Goal: Task Accomplishment & Management: Use online tool/utility

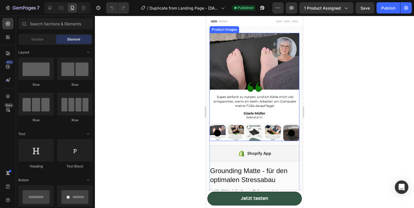
click at [253, 82] on img at bounding box center [255, 78] width 90 height 90
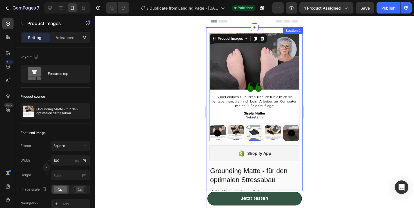
click at [289, 32] on div "Section 2" at bounding box center [292, 30] width 19 height 7
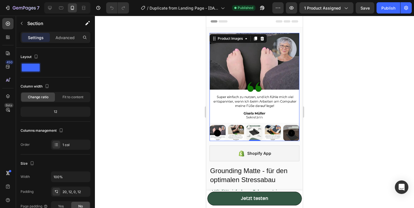
click at [256, 80] on img at bounding box center [255, 78] width 90 height 90
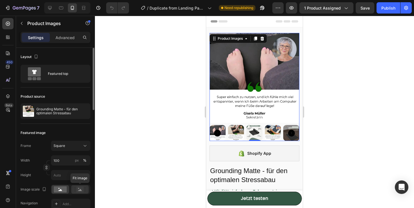
click at [81, 189] on rect at bounding box center [79, 190] width 7 height 6
click at [64, 194] on div at bounding box center [60, 189] width 17 height 8
click at [79, 191] on icon at bounding box center [80, 190] width 4 height 2
click at [66, 190] on rect at bounding box center [60, 190] width 13 height 6
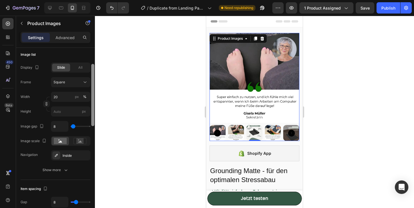
scroll to position [201, 0]
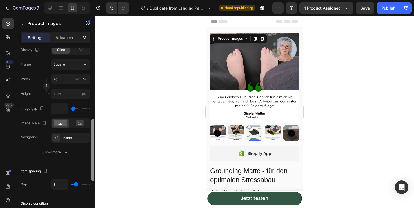
drag, startPoint x: 92, startPoint y: 107, endPoint x: 87, endPoint y: 178, distance: 71.2
click at [87, 178] on div "Layout Featured top Product source Grounding Matte - für den optimalen Stressab…" at bounding box center [55, 136] width 79 height 176
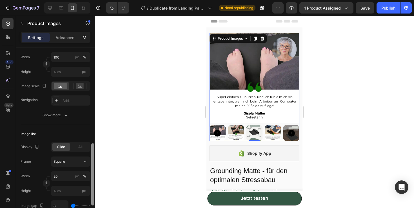
scroll to position [0, 0]
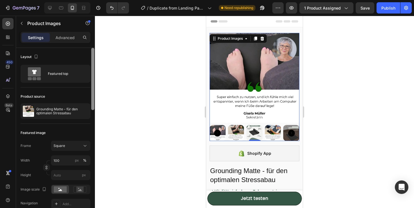
drag, startPoint x: 94, startPoint y: 146, endPoint x: 94, endPoint y: 28, distance: 118.4
click at [94, 28] on div "Sections(18) Elements(84) Section Element Hero Section Product Detail Brands Tr…" at bounding box center [55, 112] width 79 height 192
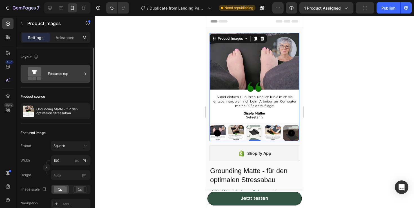
click at [58, 72] on div "Featured top" at bounding box center [65, 73] width 34 height 13
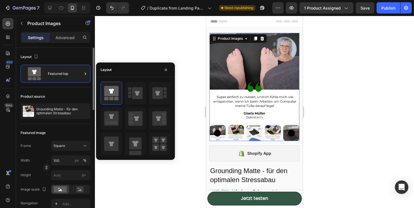
click at [84, 125] on div "Featured image Frame Square Width 100 px % Height px Image scale Navigation Add…" at bounding box center [56, 176] width 70 height 105
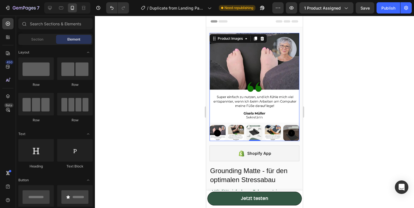
click at [283, 26] on div "Header" at bounding box center [255, 21] width 88 height 11
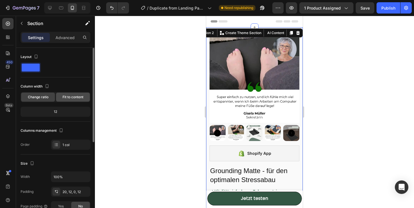
click at [63, 98] on span "Fit to content" at bounding box center [73, 97] width 21 height 5
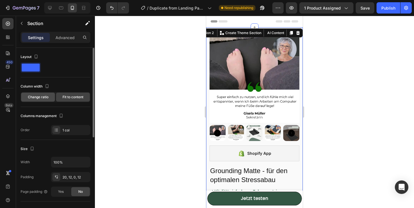
click at [46, 97] on span "Change ratio" at bounding box center [38, 97] width 21 height 5
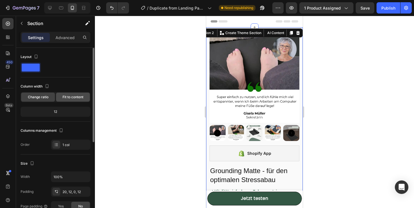
click at [64, 97] on span "Fit to content" at bounding box center [73, 97] width 21 height 5
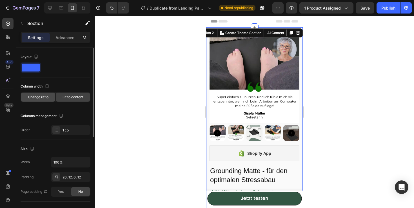
click at [38, 100] on div "Change ratio" at bounding box center [38, 97] width 34 height 9
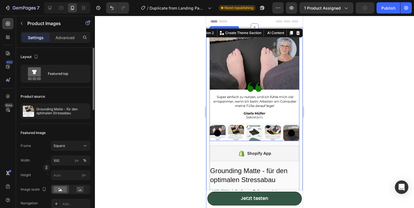
click at [251, 128] on img at bounding box center [255, 133] width 16 height 16
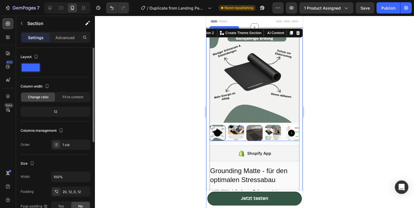
click at [272, 105] on img at bounding box center [255, 78] width 90 height 90
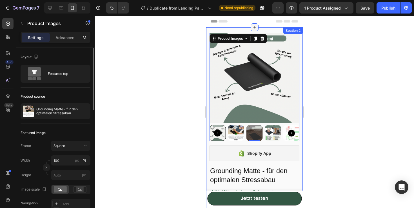
click at [255, 30] on div at bounding box center [255, 27] width 8 height 8
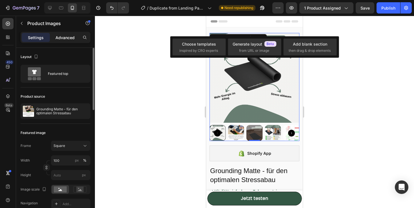
click at [62, 35] on p "Advanced" at bounding box center [65, 38] width 19 height 6
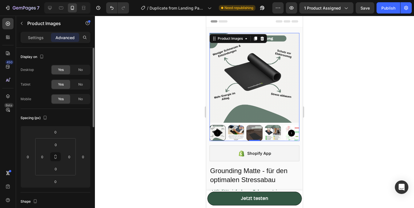
click at [262, 64] on img at bounding box center [255, 78] width 90 height 90
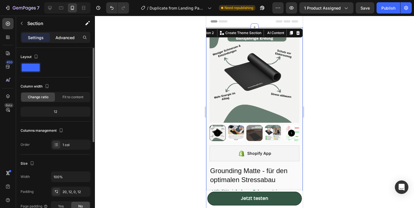
click at [63, 34] on div "Advanced" at bounding box center [65, 37] width 28 height 9
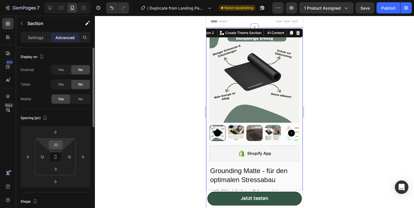
click at [57, 145] on input "20" at bounding box center [55, 145] width 11 height 8
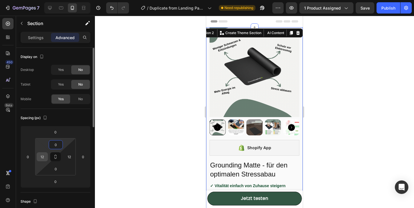
type input "0"
click at [45, 154] on input "12" at bounding box center [42, 157] width 8 height 8
type input "0"
click at [68, 157] on input "12" at bounding box center [69, 157] width 8 height 8
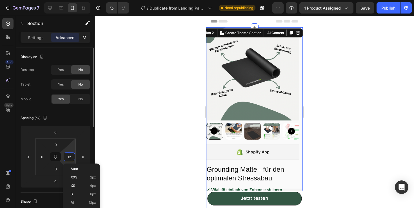
type input "0"
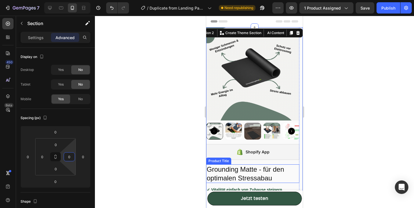
click at [226, 159] on div "Product Title" at bounding box center [218, 161] width 23 height 5
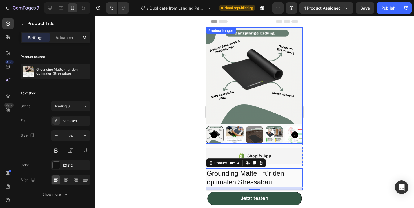
click at [285, 117] on img at bounding box center [254, 75] width 97 height 97
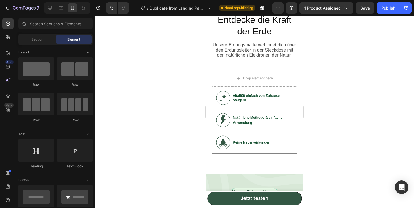
scroll to position [1214, 0]
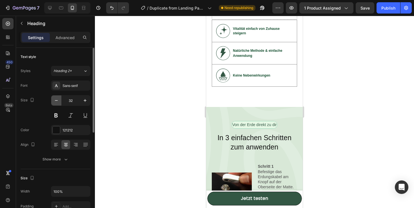
click at [56, 99] on icon "button" at bounding box center [57, 101] width 6 height 6
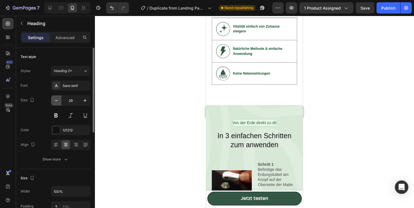
click at [56, 99] on icon "button" at bounding box center [57, 101] width 6 height 6
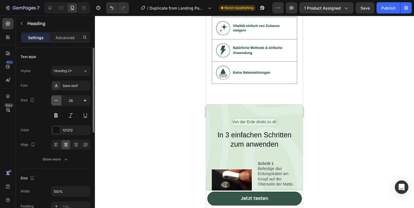
click at [56, 99] on icon "button" at bounding box center [57, 101] width 6 height 6
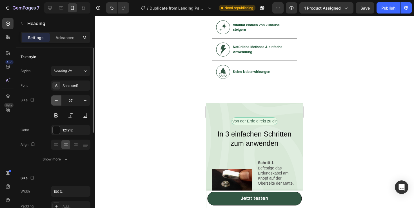
click at [56, 99] on icon "button" at bounding box center [57, 101] width 6 height 6
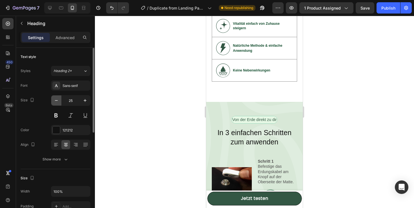
click at [56, 99] on icon "button" at bounding box center [57, 101] width 6 height 6
type input "24"
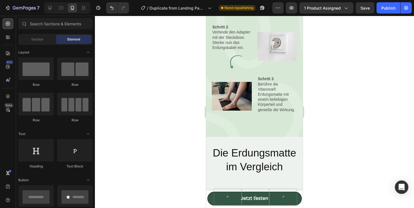
scroll to position [1480, 0]
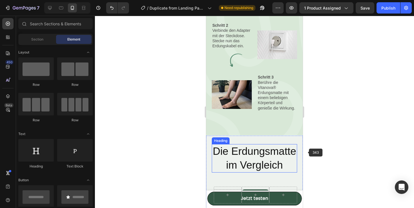
click at [278, 159] on h2 "Die Erdungsmatte im Vergleich" at bounding box center [254, 158] width 85 height 28
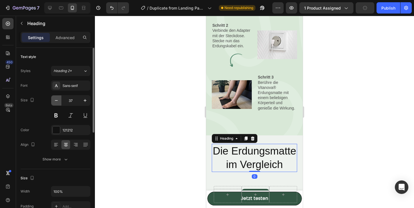
click at [59, 99] on icon "button" at bounding box center [57, 101] width 6 height 6
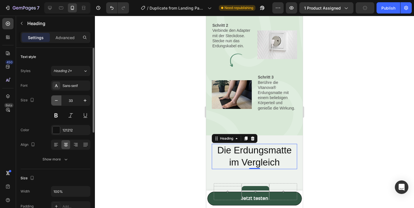
click at [59, 99] on icon "button" at bounding box center [57, 101] width 6 height 6
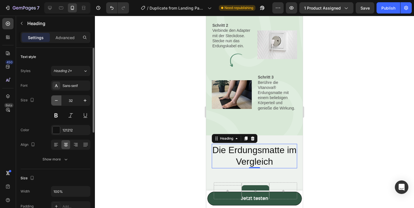
click at [59, 99] on icon "button" at bounding box center [57, 101] width 6 height 6
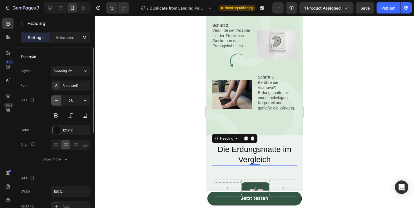
click at [59, 99] on icon "button" at bounding box center [57, 101] width 6 height 6
type input "25"
click at [56, 114] on button at bounding box center [56, 115] width 10 height 10
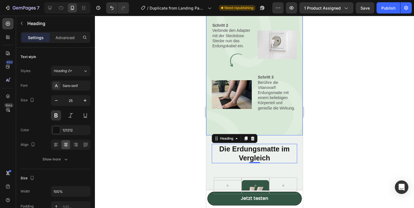
click at [286, 119] on div "Von der Erde direkt zu dir Text Block Row In 3 einfachen Schritten zum anwenden…" at bounding box center [254, 23] width 97 height 223
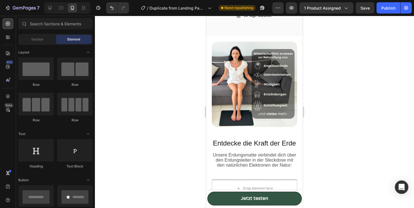
scroll to position [1103, 0]
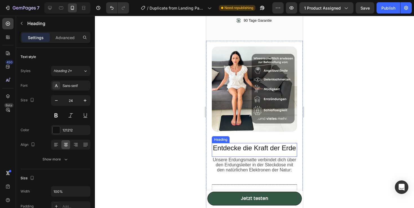
click at [285, 146] on h2 "Entdecke die Kraft der Erde" at bounding box center [254, 148] width 85 height 10
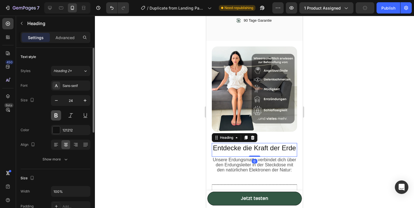
click at [56, 114] on button at bounding box center [56, 115] width 10 height 10
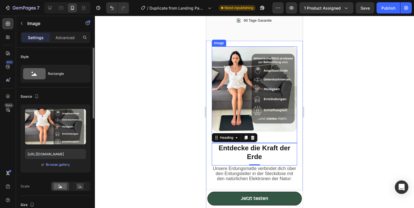
click at [271, 131] on img at bounding box center [254, 88] width 85 height 85
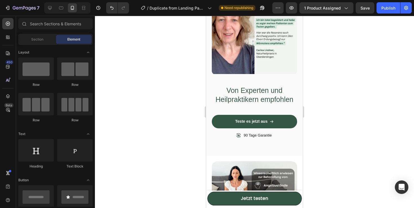
scroll to position [973, 0]
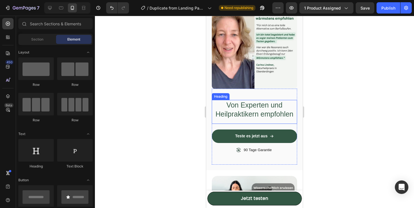
click at [274, 113] on h2 "Von Experten und Heilpraktikern empfohlen" at bounding box center [254, 109] width 85 height 19
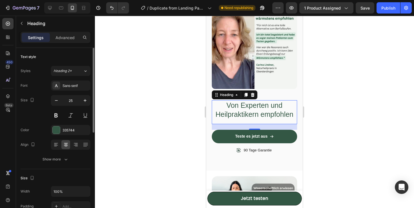
click at [62, 114] on div at bounding box center [70, 115] width 39 height 10
click at [47, 114] on div "Size 25" at bounding box center [56, 107] width 70 height 25
click at [52, 114] on button at bounding box center [56, 115] width 10 height 10
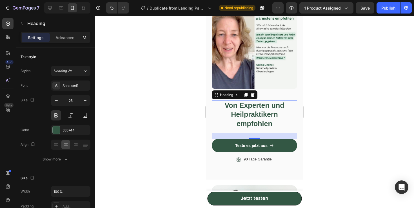
click at [259, 87] on img at bounding box center [254, 46] width 85 height 85
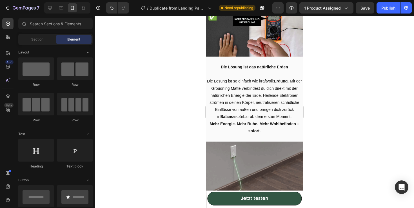
scroll to position [0, 0]
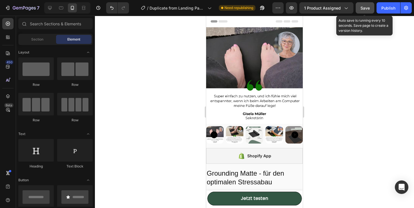
click at [366, 8] on span "Save" at bounding box center [365, 8] width 9 height 5
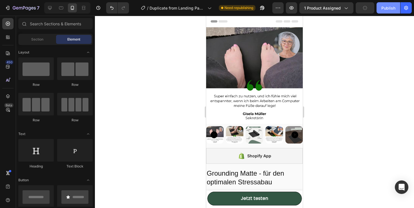
click at [388, 9] on div "Publish" at bounding box center [389, 8] width 14 height 6
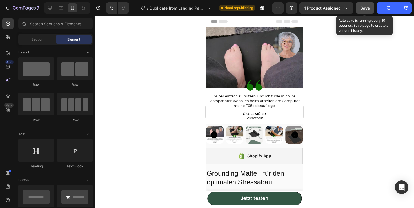
click at [362, 12] on button "Save" at bounding box center [365, 7] width 19 height 11
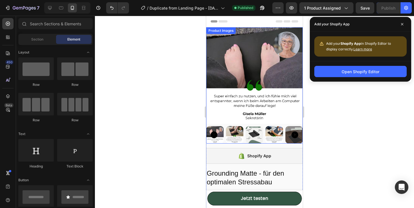
click at [251, 119] on img at bounding box center [254, 75] width 97 height 97
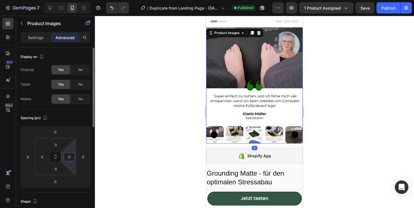
click at [70, 158] on input "0" at bounding box center [69, 157] width 8 height 8
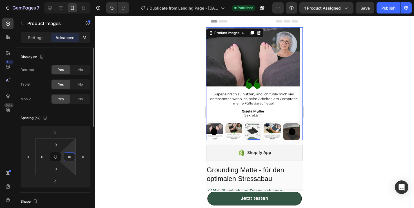
type input "1"
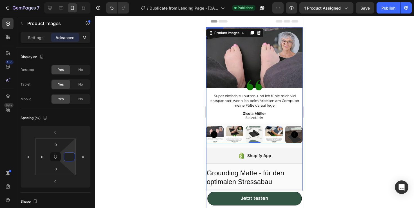
click at [290, 173] on h2 "Grounding Matte - für den optimalen Stressabau" at bounding box center [254, 177] width 97 height 19
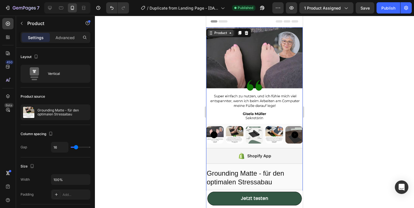
click at [228, 31] on icon at bounding box center [230, 33] width 5 height 5
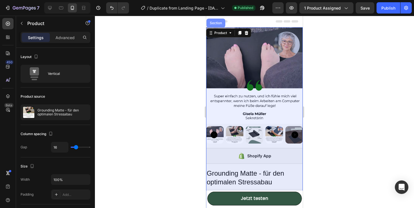
click at [220, 21] on div "Section" at bounding box center [216, 22] width 14 height 3
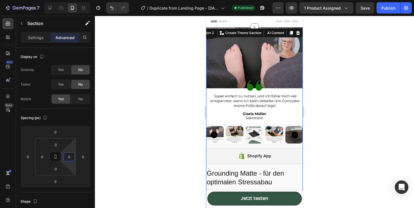
click at [70, 0] on html "7 / Duplicate from Landing Page - Sep 27, 14:32:35 Published Preview 1 product …" at bounding box center [207, 0] width 414 height 0
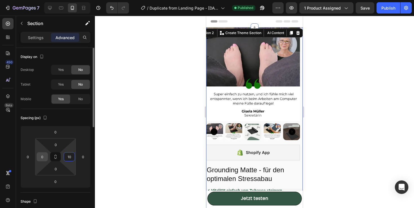
type input "10"
click at [39, 154] on input "0" at bounding box center [42, 157] width 8 height 8
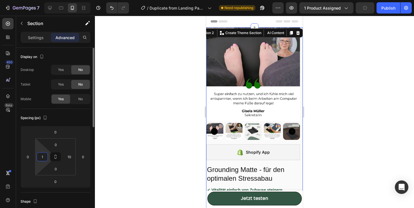
type input "10"
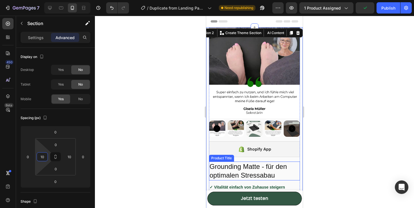
click at [255, 164] on h2 "Grounding Matte - für den optimalen Stressabau" at bounding box center [254, 171] width 91 height 19
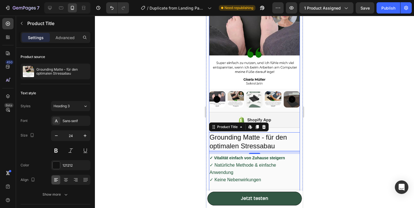
scroll to position [23, 0]
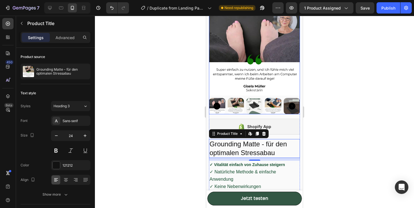
click at [288, 84] on img at bounding box center [254, 50] width 91 height 91
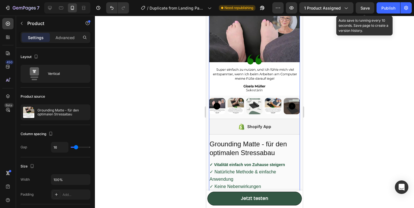
click at [370, 7] on span "Save" at bounding box center [365, 8] width 9 height 5
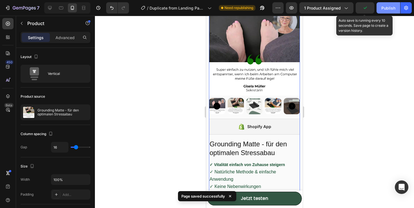
click at [384, 7] on div "Publish" at bounding box center [389, 8] width 14 height 6
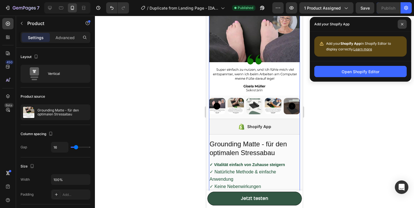
click at [404, 22] on span at bounding box center [402, 24] width 9 height 9
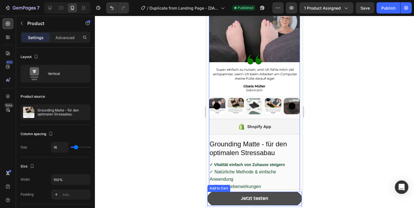
click at [286, 194] on button "Jetzt testen" at bounding box center [254, 199] width 94 height 14
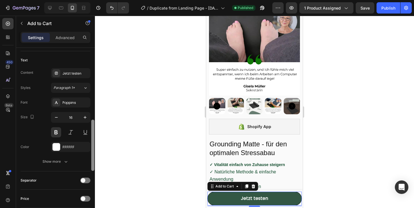
scroll to position [248, 0]
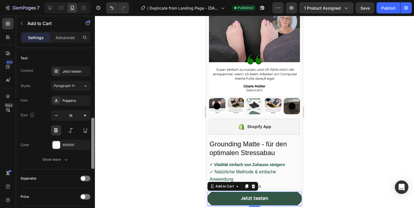
drag, startPoint x: 94, startPoint y: 96, endPoint x: 94, endPoint y: 169, distance: 72.7
click at [94, 169] on div at bounding box center [92, 143] width 3 height 51
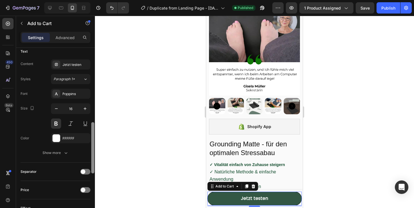
scroll to position [253, 0]
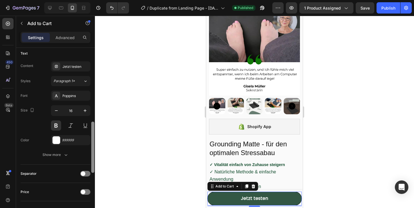
click at [93, 130] on div at bounding box center [92, 147] width 3 height 51
click at [69, 154] on button "Show more" at bounding box center [56, 155] width 70 height 10
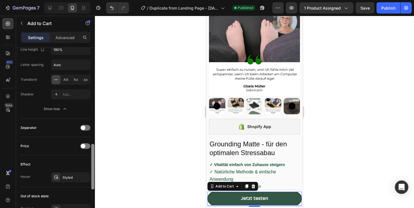
drag, startPoint x: 92, startPoint y: 146, endPoint x: 93, endPoint y: 176, distance: 30.4
click at [93, 176] on div at bounding box center [92, 167] width 3 height 46
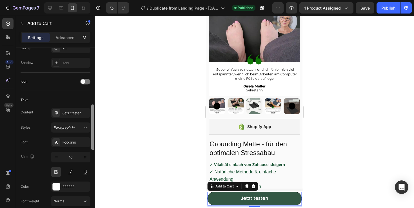
scroll to position [201, 0]
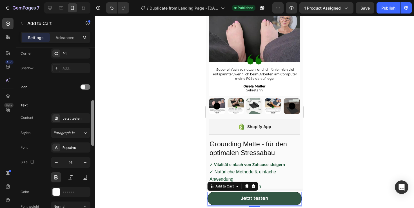
drag, startPoint x: 94, startPoint y: 146, endPoint x: 94, endPoint y: 103, distance: 43.4
click at [94, 103] on div at bounding box center [92, 123] width 3 height 46
click at [54, 161] on icon "button" at bounding box center [57, 163] width 6 height 6
type input "15"
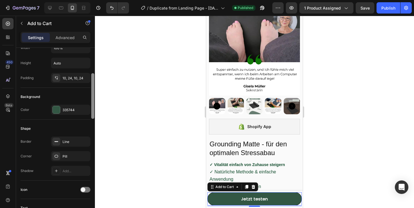
scroll to position [74, 0]
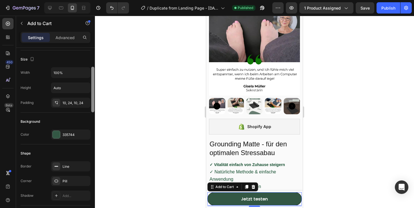
drag, startPoint x: 93, startPoint y: 128, endPoint x: 94, endPoint y: 94, distance: 33.3
click at [94, 94] on div at bounding box center [92, 90] width 3 height 46
click at [69, 104] on div "10, 24, 10, 24" at bounding box center [71, 103] width 16 height 5
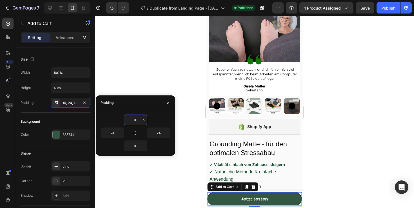
click at [133, 120] on input "10" at bounding box center [135, 120] width 23 height 10
type input "8"
click at [134, 144] on input "10" at bounding box center [135, 146] width 23 height 10
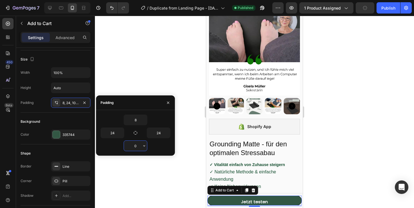
click at [140, 142] on input "0" at bounding box center [135, 146] width 23 height 10
click at [143, 147] on icon "button" at bounding box center [144, 146] width 5 height 5
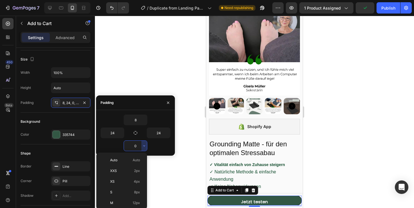
click at [138, 148] on input "0" at bounding box center [135, 146] width 23 height 10
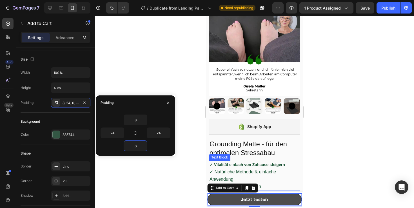
type input "8"
click at [272, 196] on button "Jetzt testen" at bounding box center [254, 200] width 94 height 12
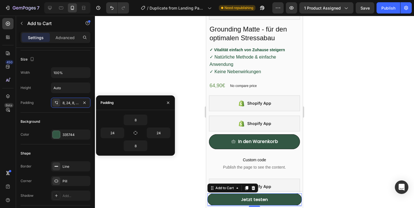
scroll to position [158, 0]
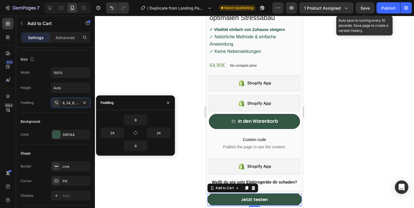
click at [364, 6] on span "Save" at bounding box center [365, 8] width 9 height 5
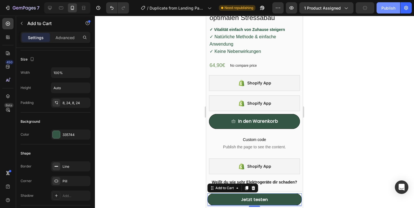
click at [384, 8] on div "Publish" at bounding box center [389, 8] width 14 height 6
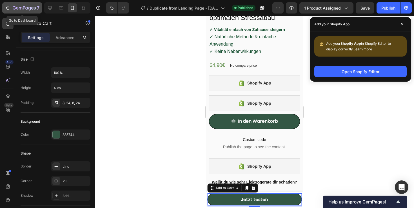
click at [7, 6] on icon "button" at bounding box center [8, 8] width 6 height 6
